Goal: Use online tool/utility: Utilize a website feature to perform a specific function

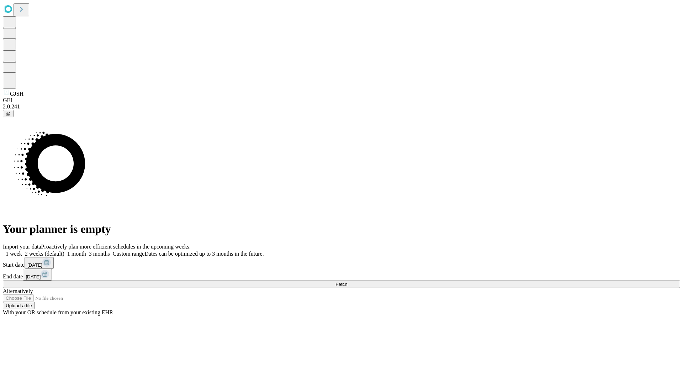
click at [22, 251] on label "1 week" at bounding box center [12, 254] width 19 height 6
click at [347, 282] on span "Fetch" at bounding box center [341, 284] width 12 height 5
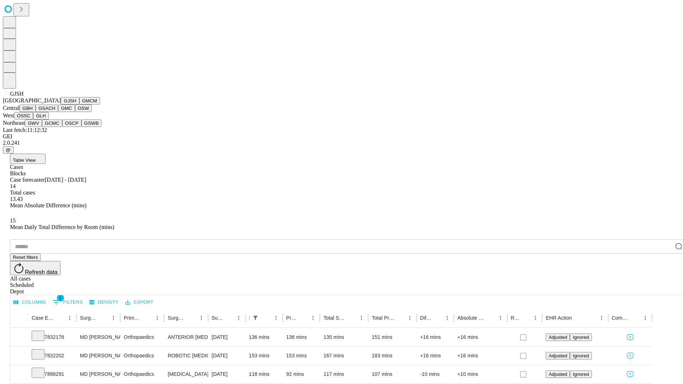
click at [79, 105] on button "GMCM" at bounding box center [89, 100] width 21 height 7
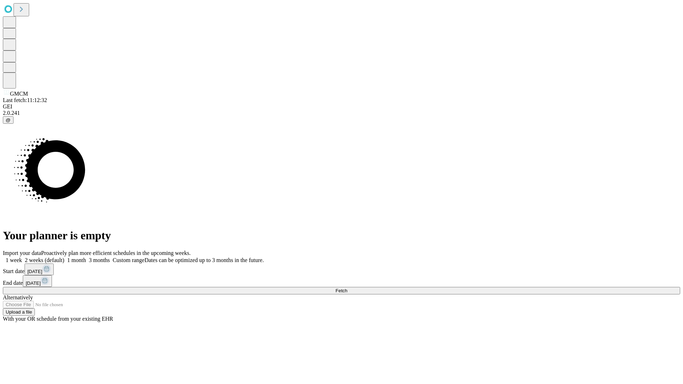
click at [22, 257] on label "1 week" at bounding box center [12, 260] width 19 height 6
click at [347, 288] on span "Fetch" at bounding box center [341, 290] width 12 height 5
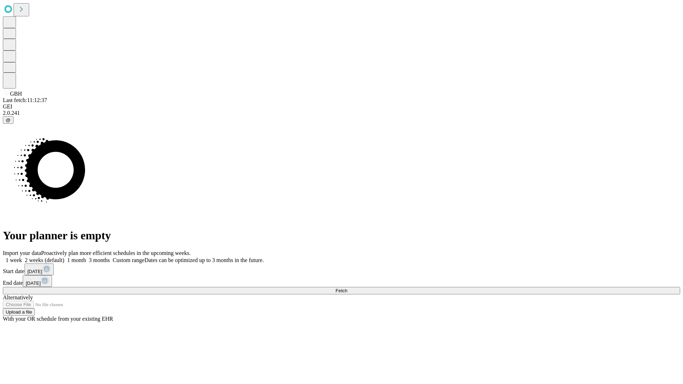
click at [22, 257] on label "1 week" at bounding box center [12, 260] width 19 height 6
click at [347, 288] on span "Fetch" at bounding box center [341, 290] width 12 height 5
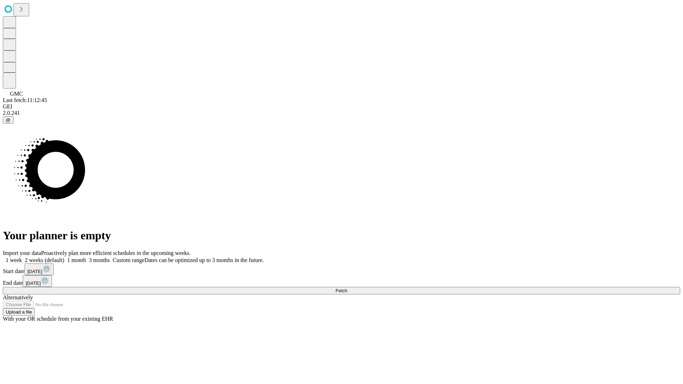
click at [22, 257] on label "1 week" at bounding box center [12, 260] width 19 height 6
click at [347, 288] on span "Fetch" at bounding box center [341, 290] width 12 height 5
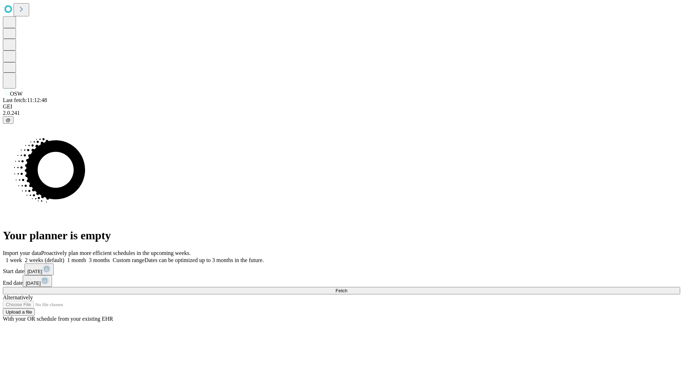
click at [347, 288] on span "Fetch" at bounding box center [341, 290] width 12 height 5
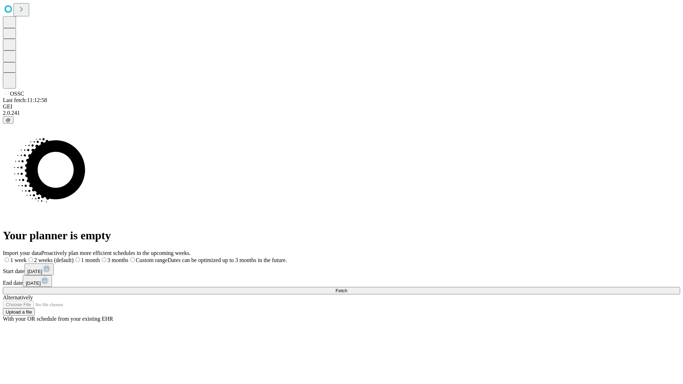
click at [347, 288] on span "Fetch" at bounding box center [341, 290] width 12 height 5
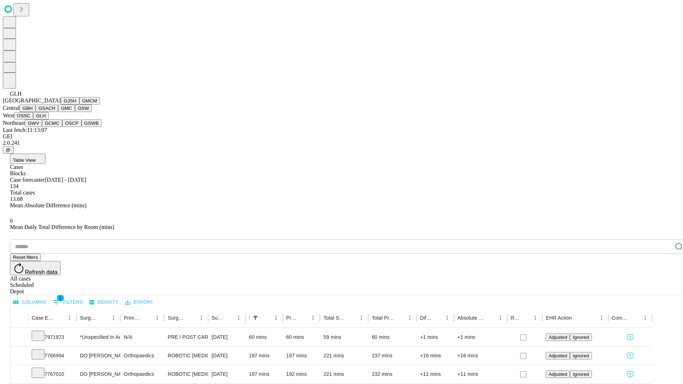
click at [42, 127] on button "GWV" at bounding box center [33, 123] width 17 height 7
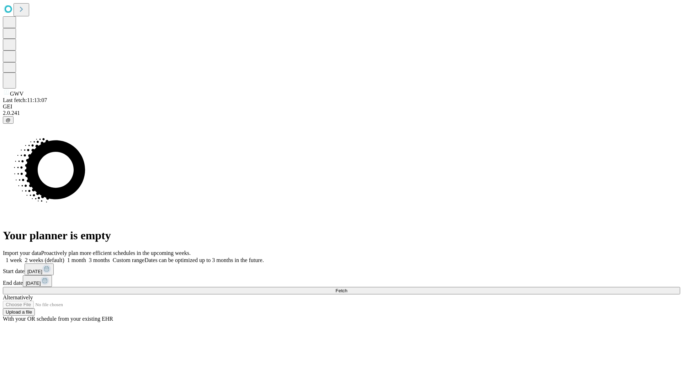
click at [347, 288] on span "Fetch" at bounding box center [341, 290] width 12 height 5
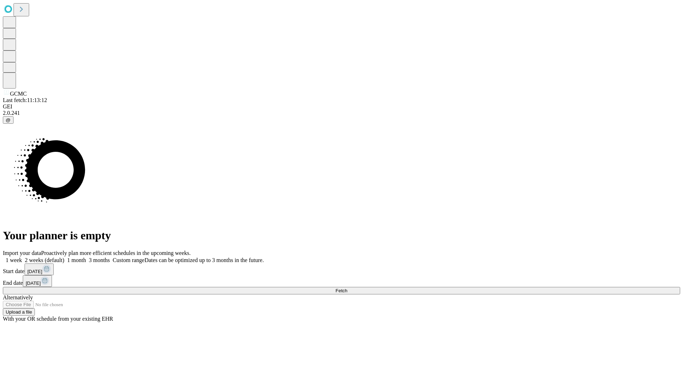
click at [22, 257] on label "1 week" at bounding box center [12, 260] width 19 height 6
click at [347, 288] on span "Fetch" at bounding box center [341, 290] width 12 height 5
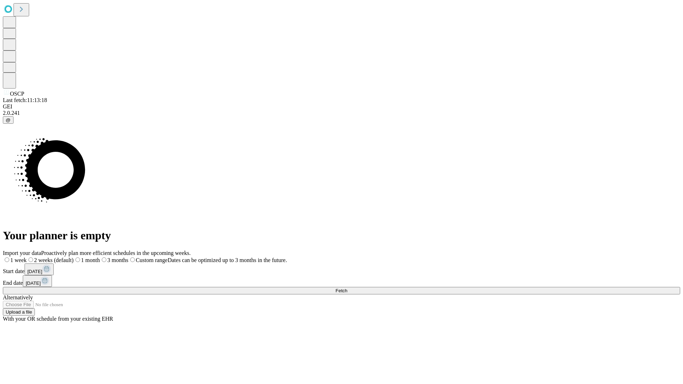
click at [347, 288] on span "Fetch" at bounding box center [341, 290] width 12 height 5
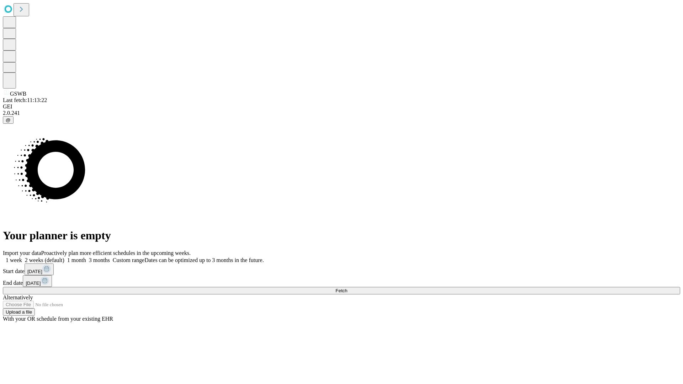
click at [22, 257] on label "1 week" at bounding box center [12, 260] width 19 height 6
click at [347, 288] on span "Fetch" at bounding box center [341, 290] width 12 height 5
